Goal: Navigation & Orientation: Find specific page/section

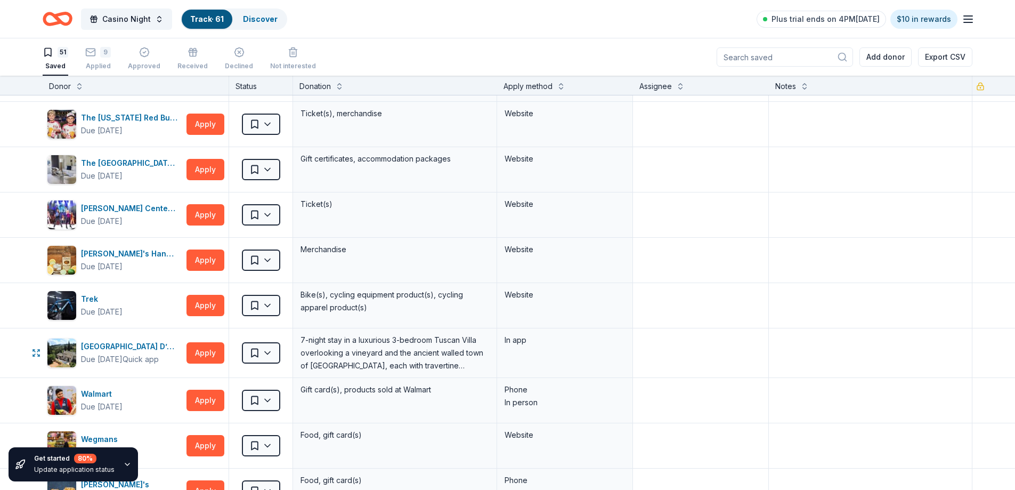
scroll to position [1706, 0]
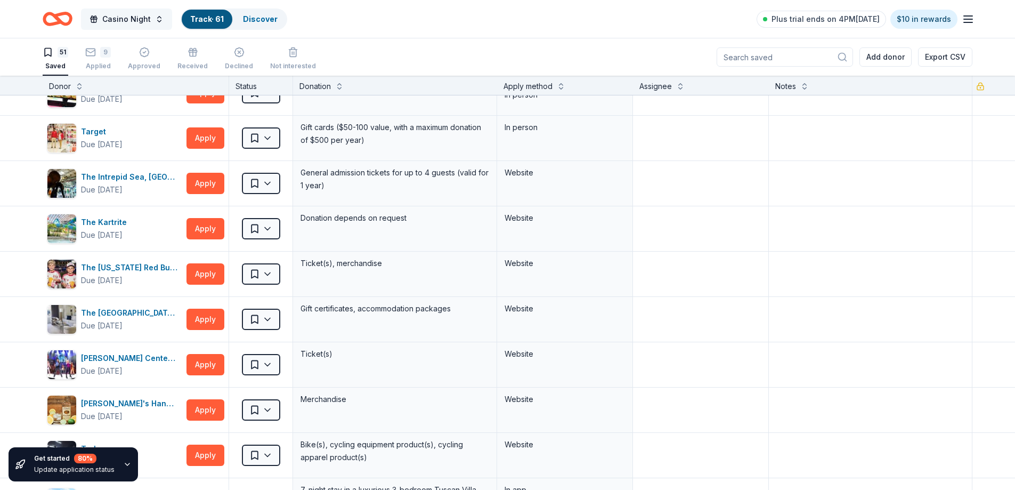
click at [116, 18] on span "Casino Night" at bounding box center [126, 19] width 49 height 13
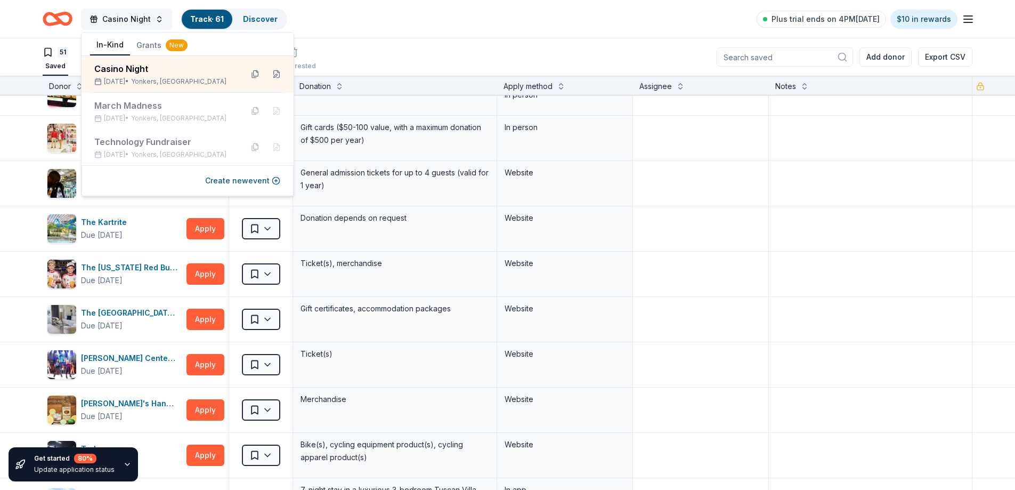
click at [116, 18] on span "Casino Night" at bounding box center [126, 19] width 49 height 13
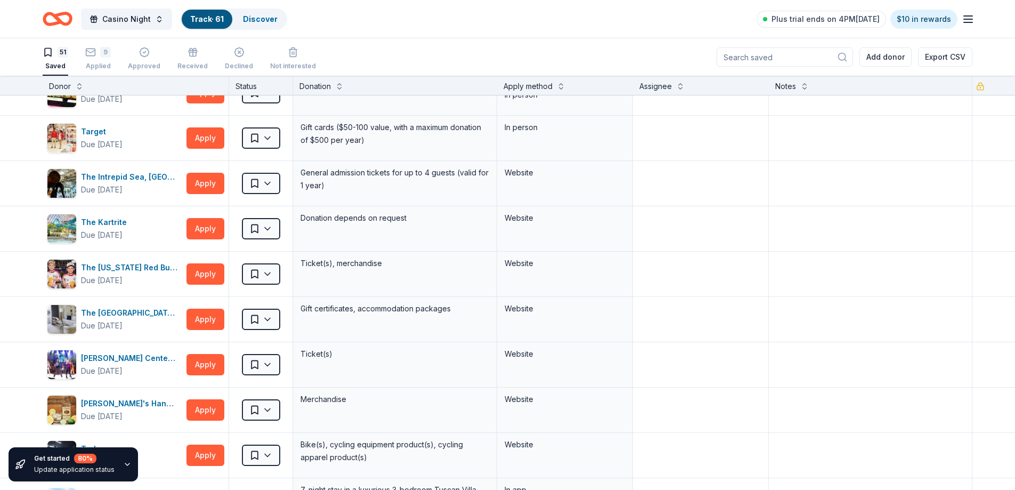
click at [59, 17] on icon "Home" at bounding box center [58, 18] width 30 height 25
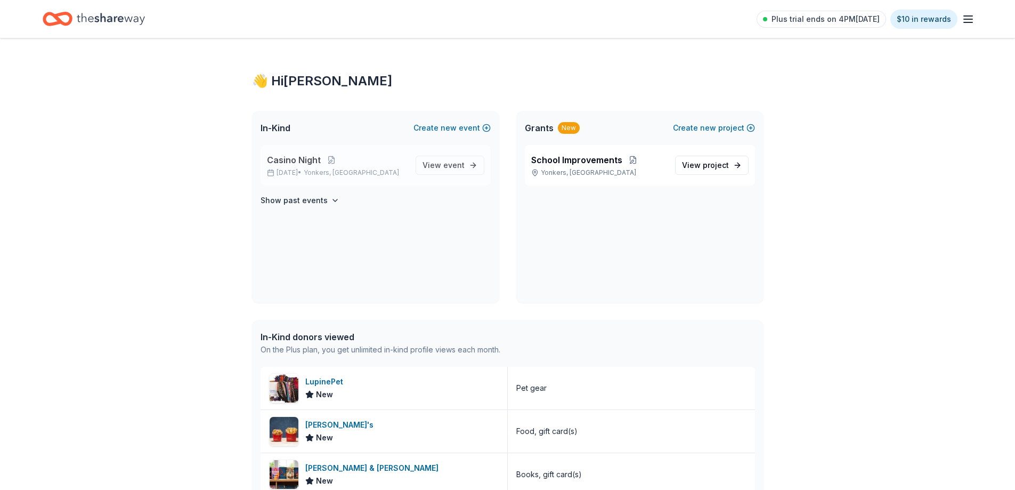
click at [288, 165] on span "Casino Night" at bounding box center [294, 160] width 54 height 13
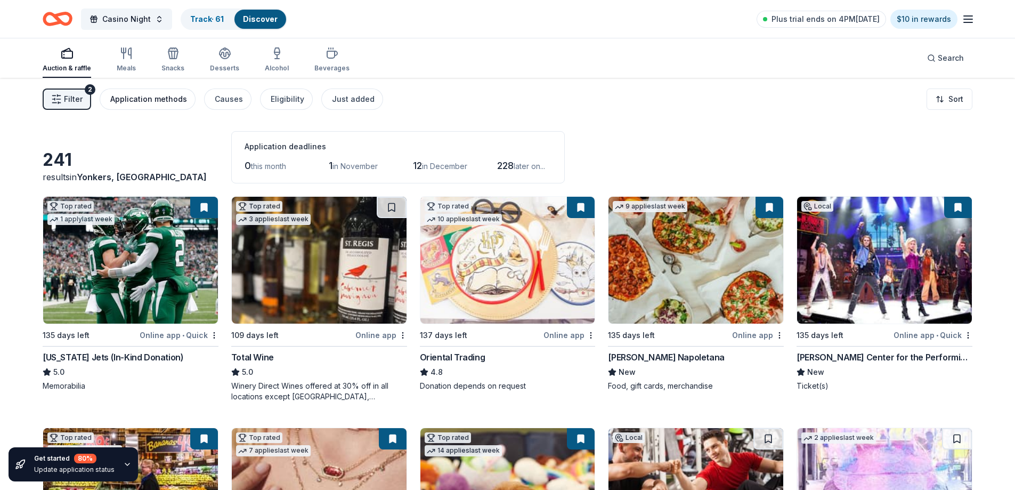
click at [157, 98] on div "Application methods" at bounding box center [148, 99] width 77 height 13
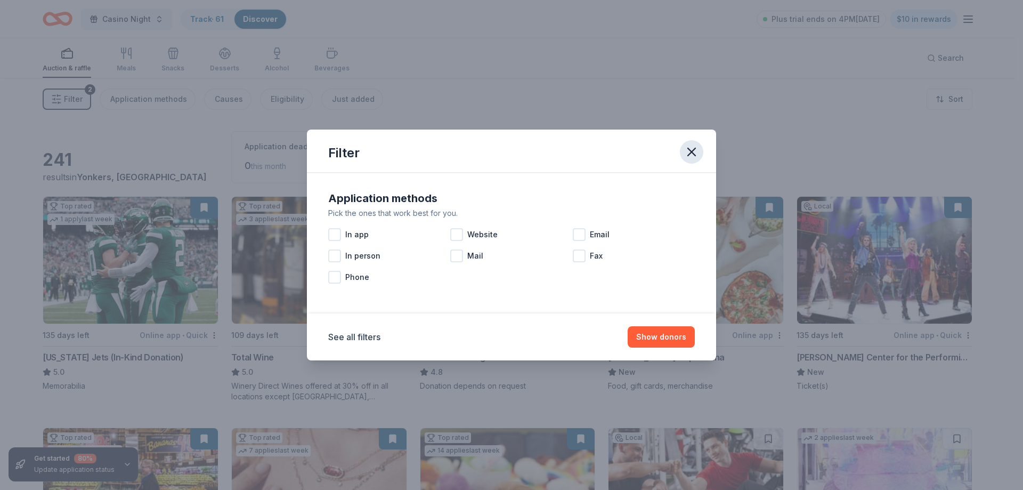
click at [689, 155] on icon "button" at bounding box center [691, 151] width 7 height 7
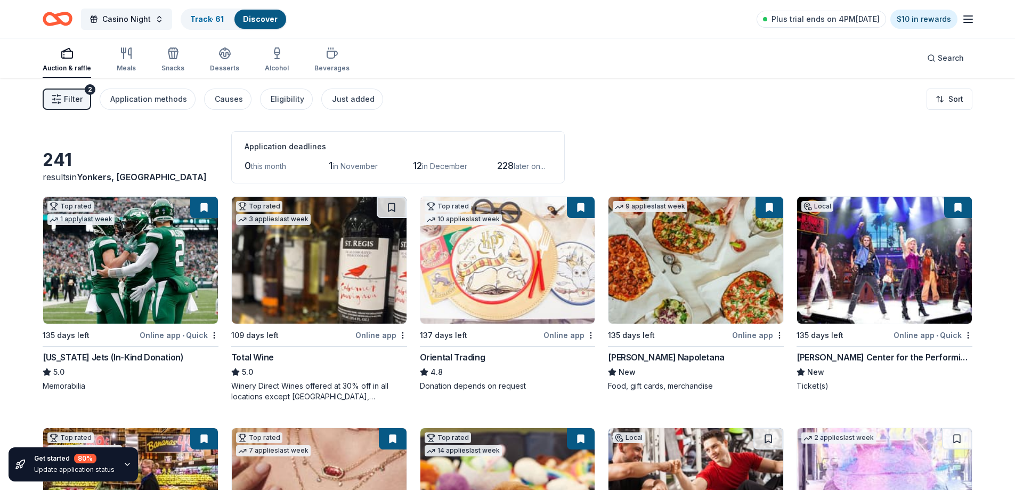
click at [55, 18] on icon "Home" at bounding box center [62, 18] width 17 height 11
